Goal: Transaction & Acquisition: Download file/media

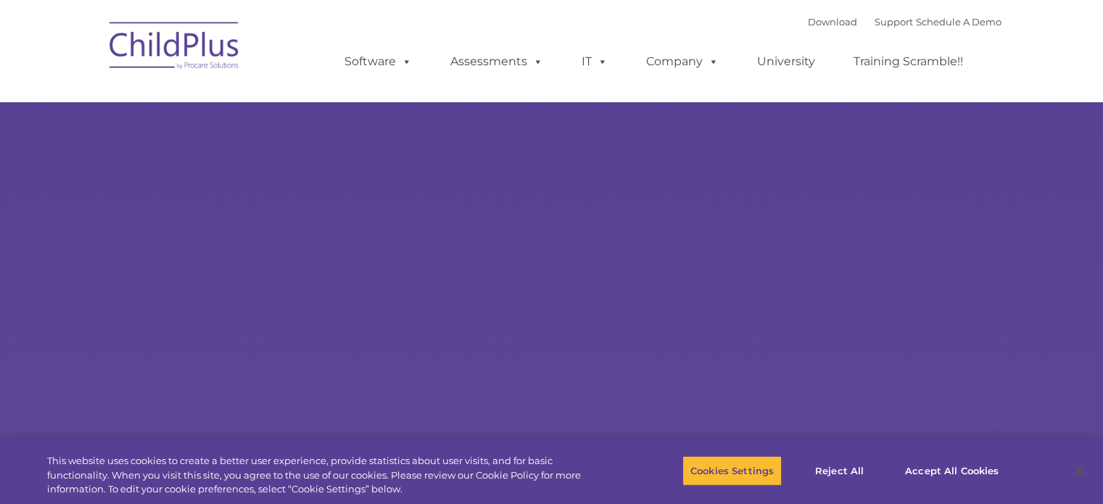
select select "MEDIUM"
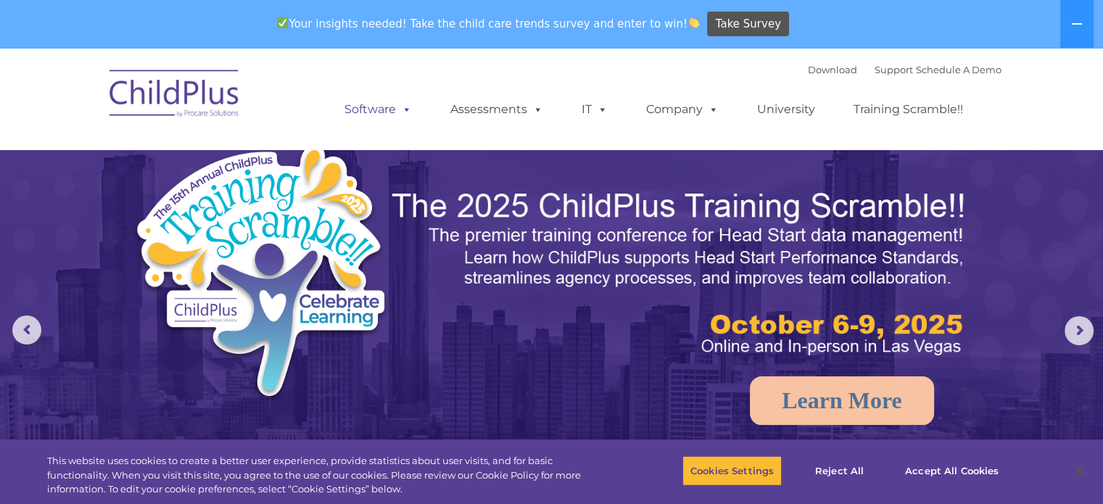
click at [373, 109] on link "Software" at bounding box center [378, 109] width 96 height 29
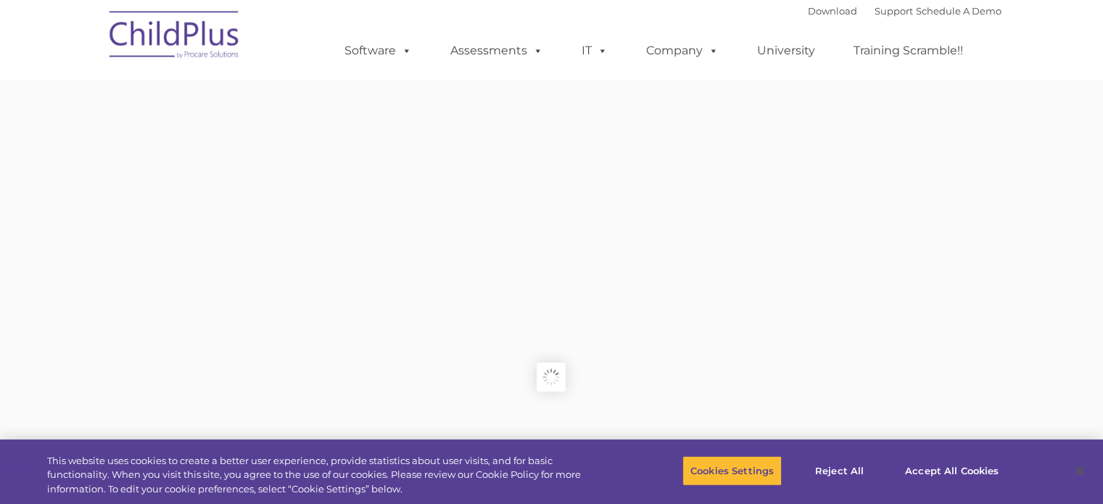
type input ""
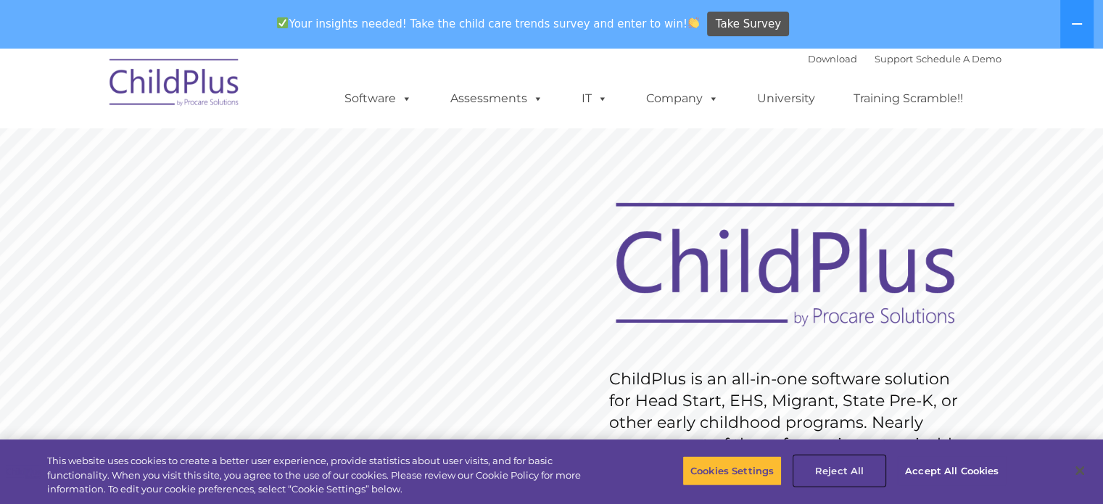
click at [835, 468] on button "Reject All" at bounding box center [839, 470] width 91 height 30
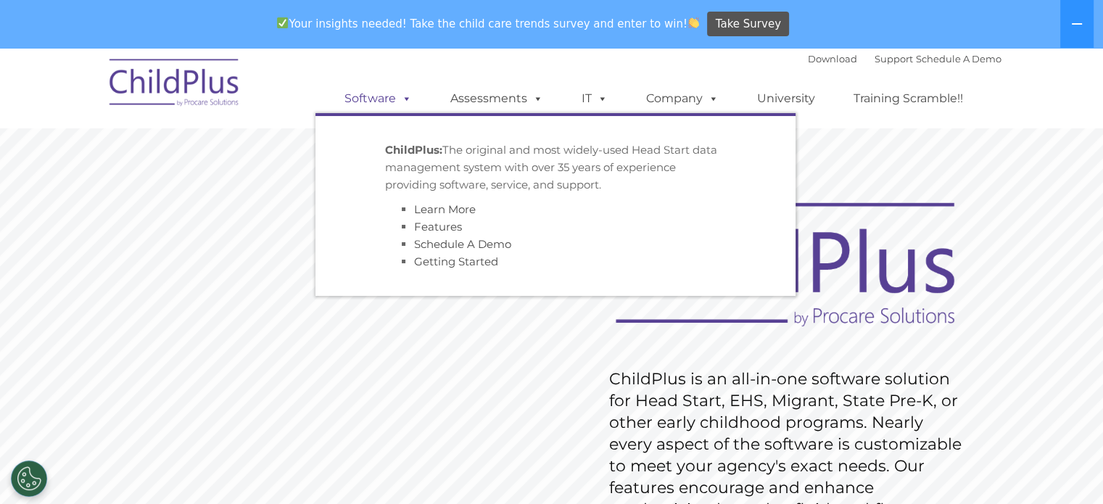
click at [391, 99] on link "Software" at bounding box center [378, 98] width 96 height 29
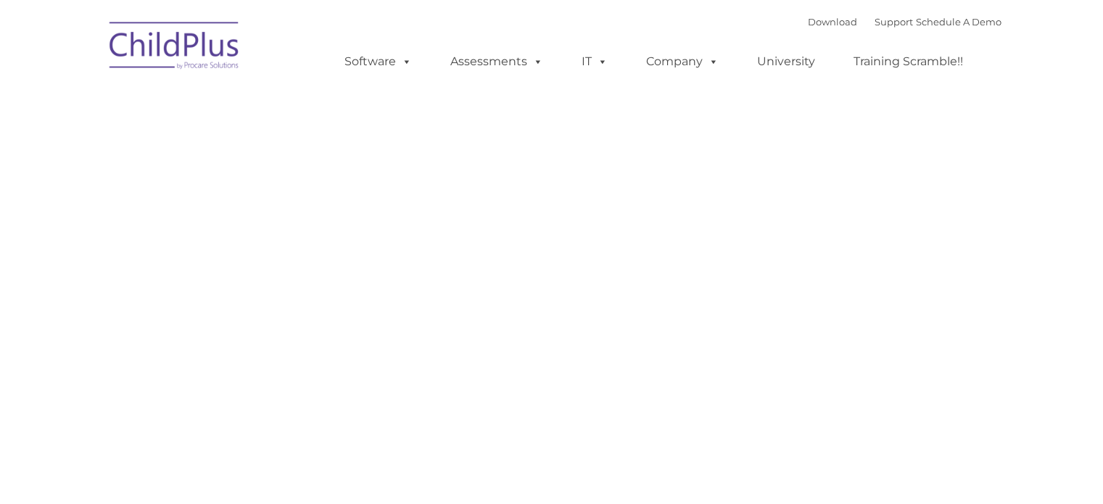
type input ""
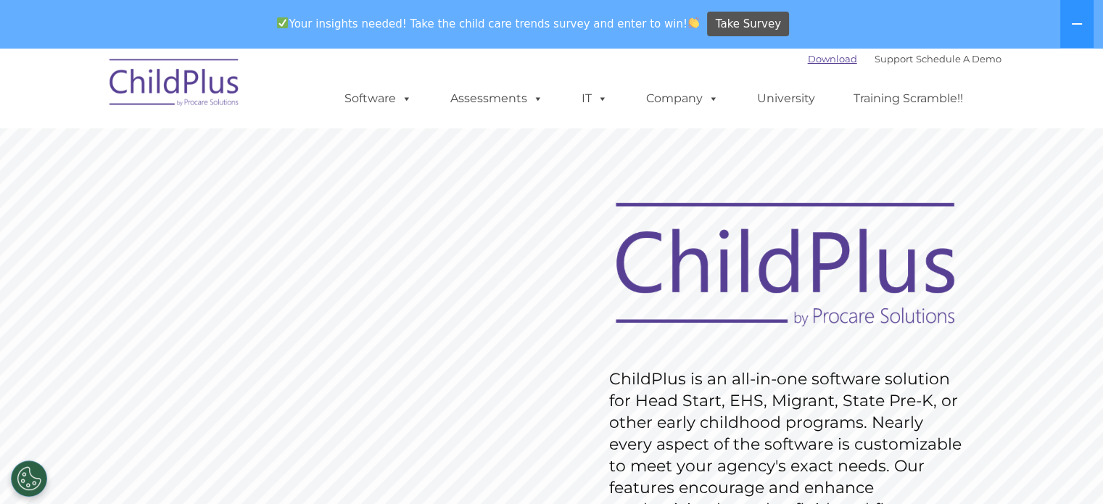
click at [818, 57] on link "Download" at bounding box center [832, 59] width 49 height 12
